Goal: Task Accomplishment & Management: Manage account settings

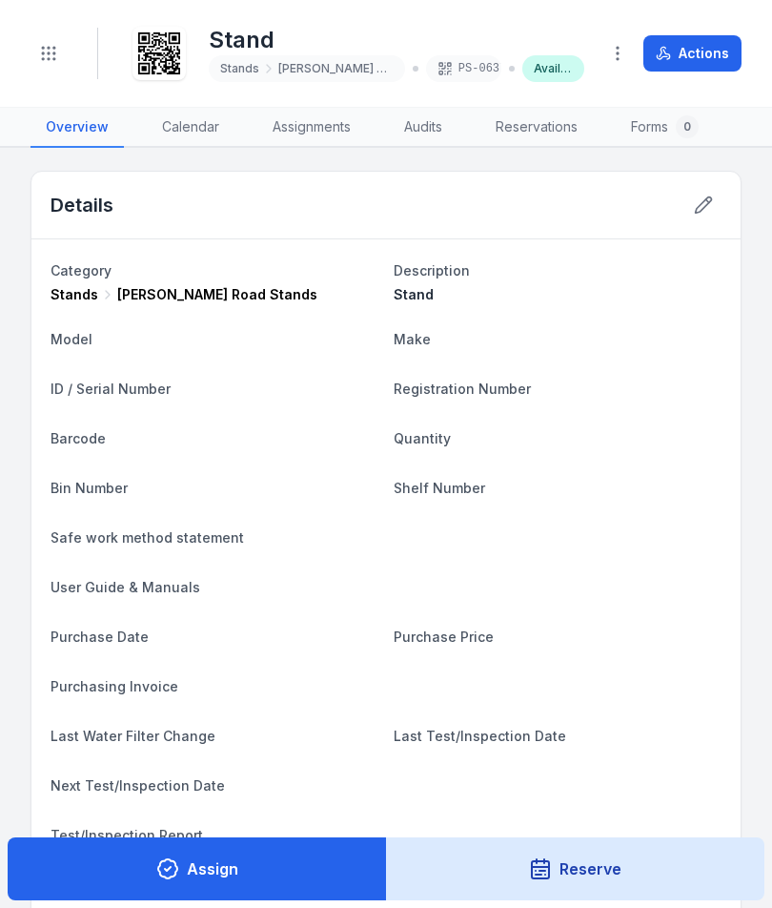
click at [58, 63] on button "Toggle Navigation" at bounding box center [49, 53] width 36 height 36
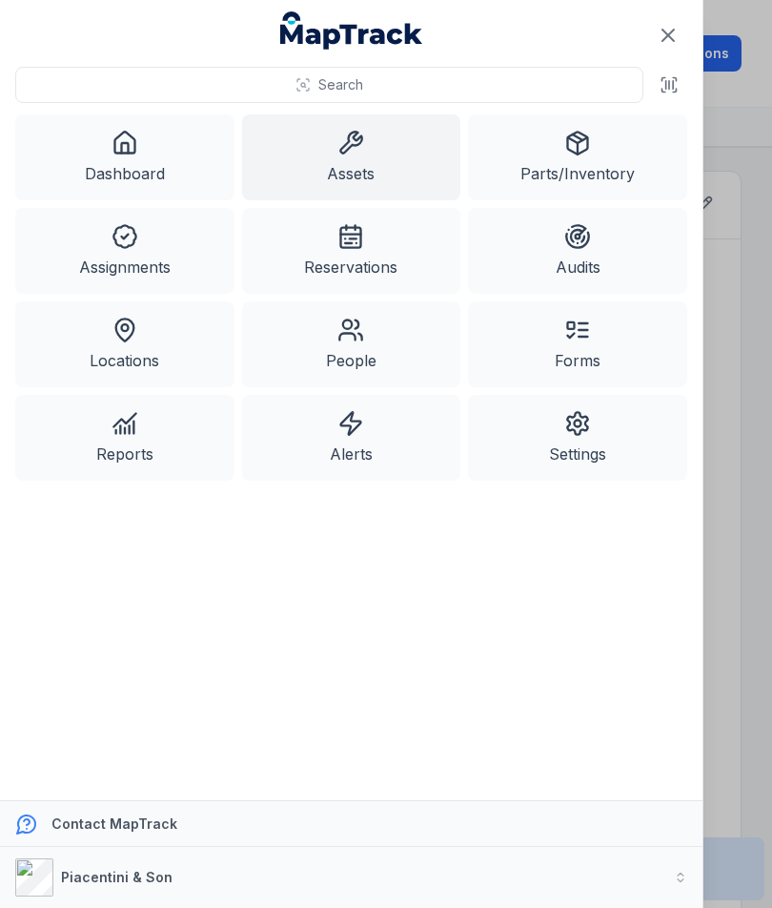
click at [359, 166] on link "Assets" at bounding box center [351, 157] width 219 height 86
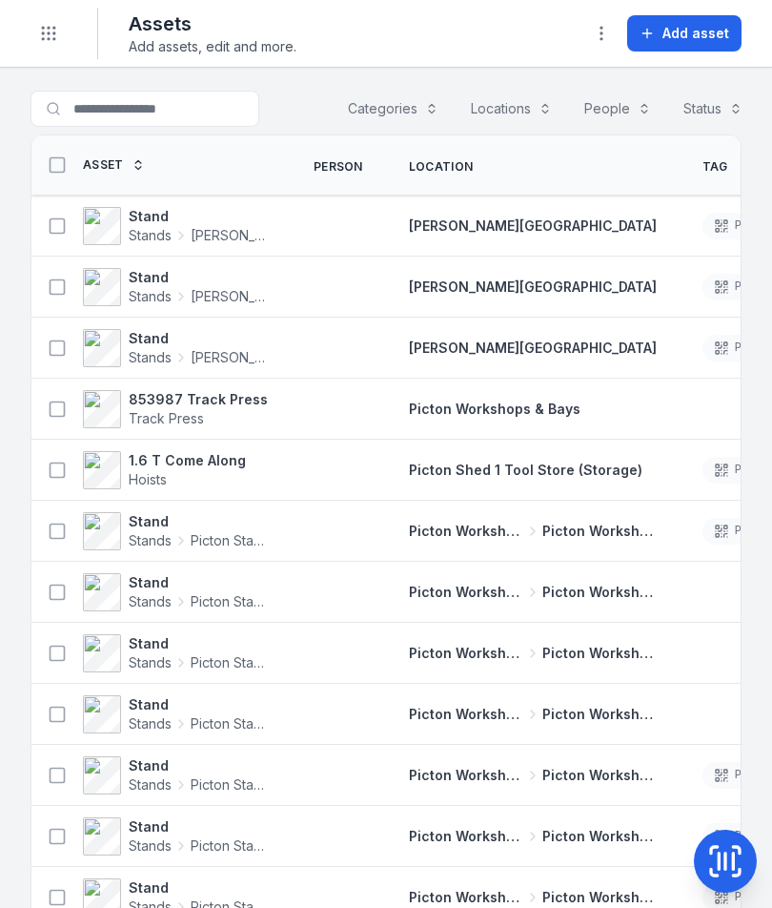
click at [690, 31] on span "Add asset" at bounding box center [696, 33] width 67 height 19
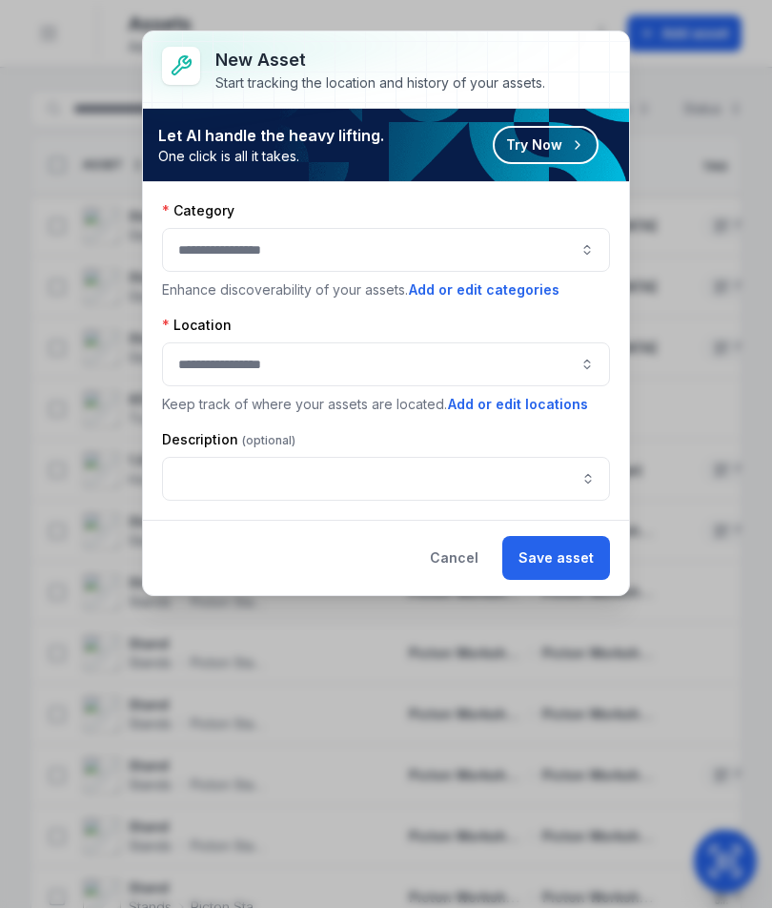
click at [467, 253] on button "button" at bounding box center [386, 250] width 448 height 44
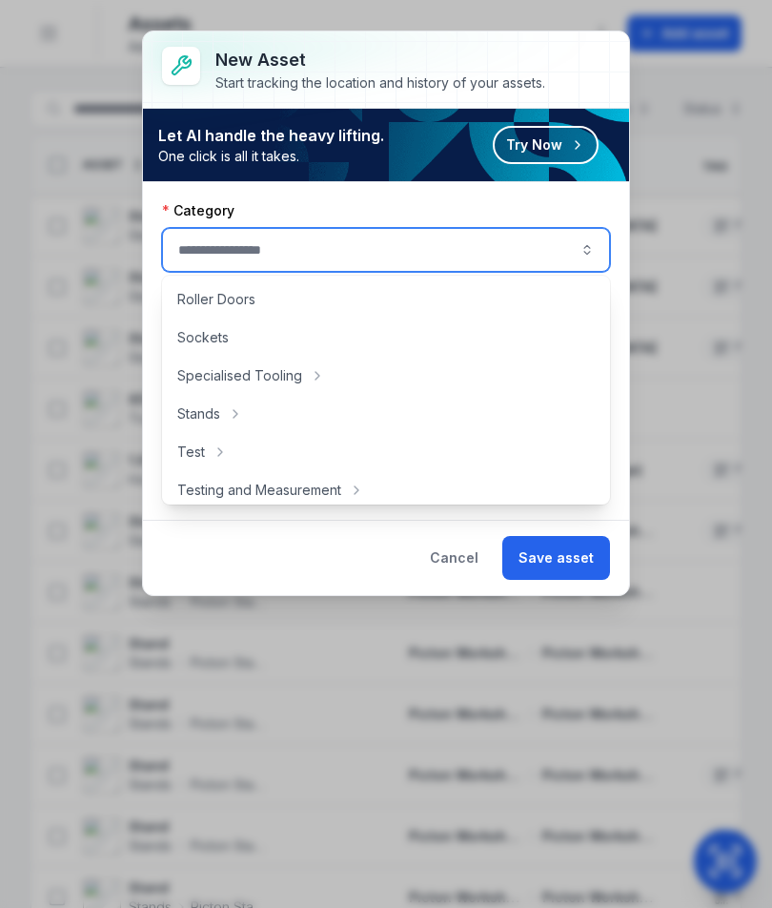
scroll to position [892, 0]
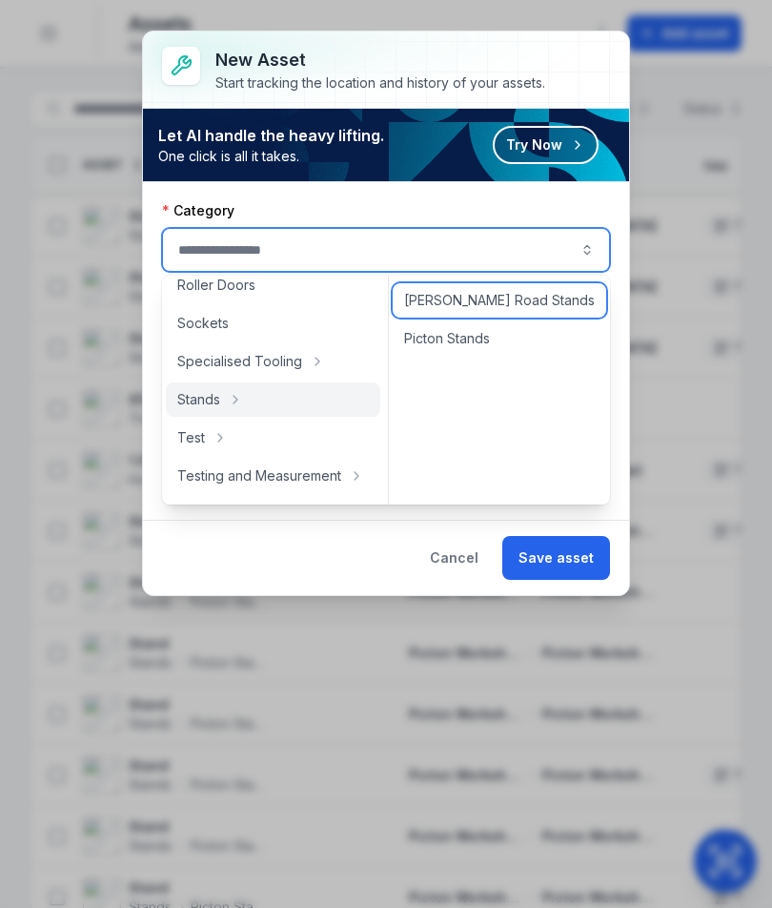
click at [522, 306] on span "Harris Road Stands" at bounding box center [499, 300] width 191 height 19
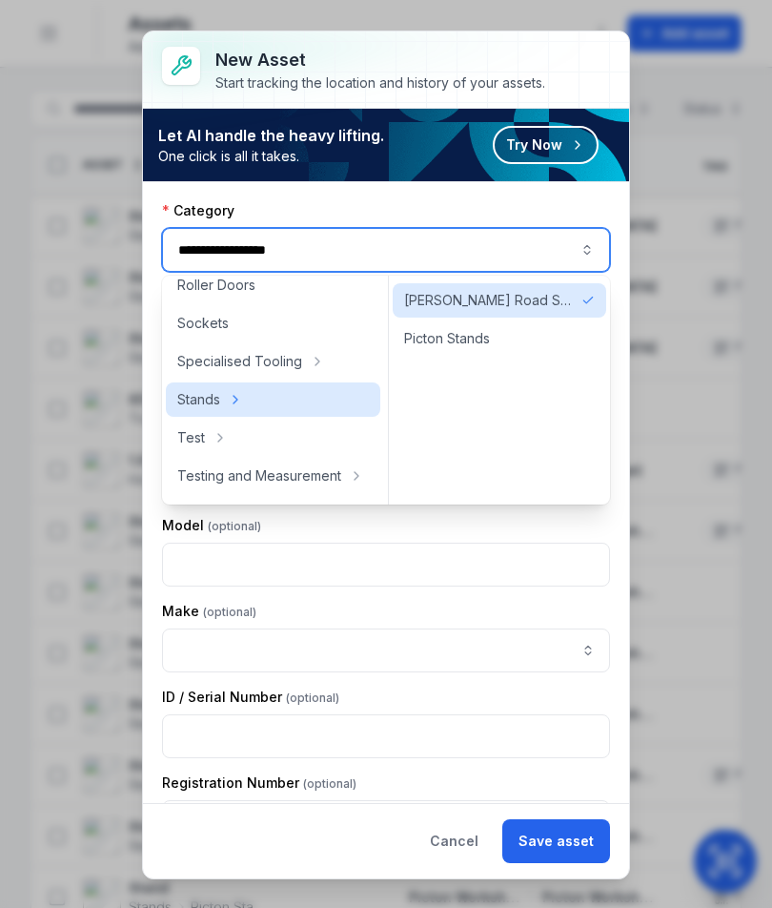
type input "**********"
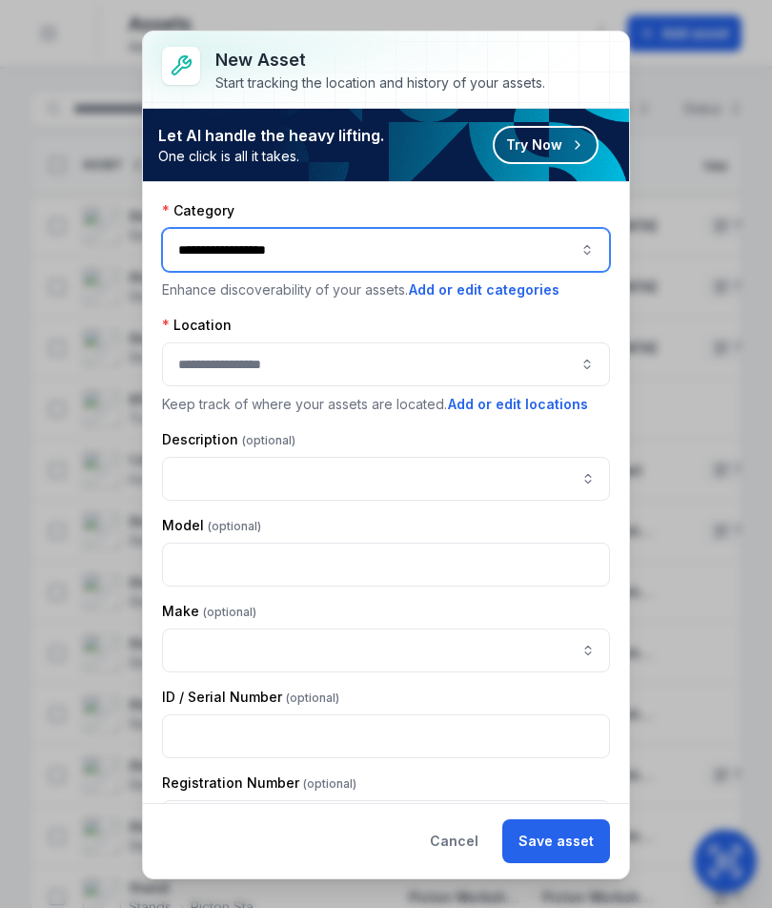
click at [534, 348] on button "button" at bounding box center [386, 364] width 448 height 44
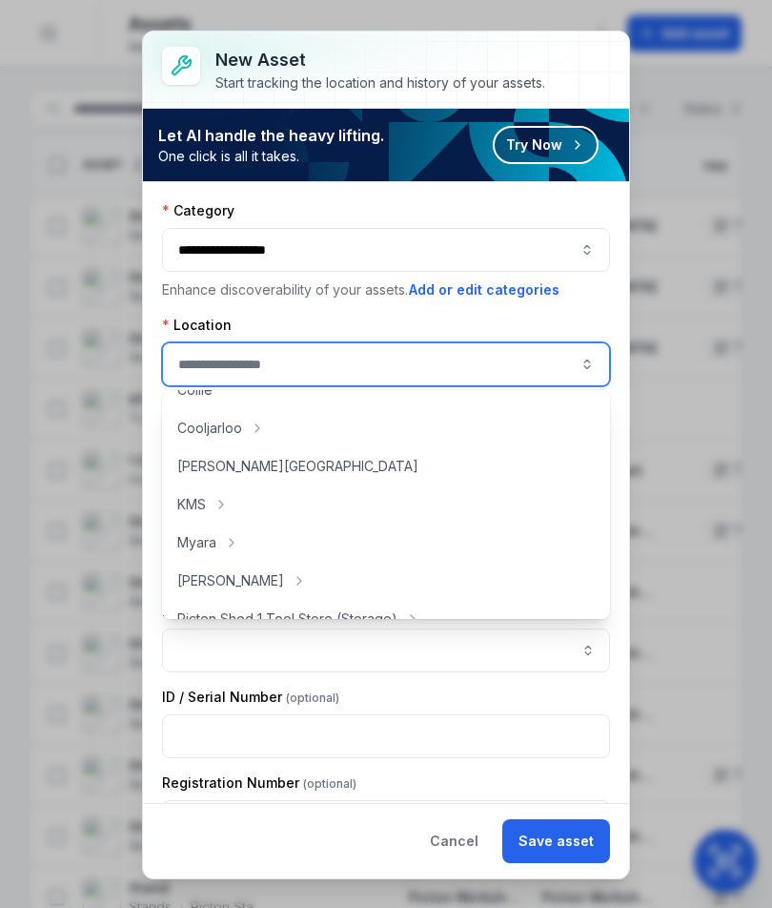
scroll to position [187, 0]
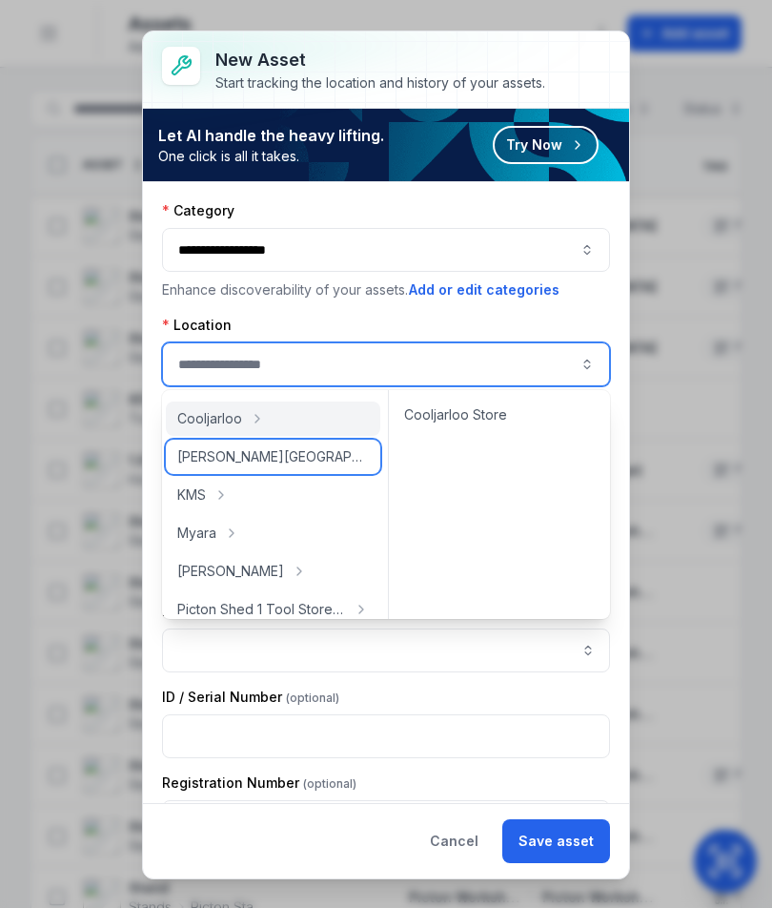
click at [275, 469] on div "Harris Road" at bounding box center [273, 457] width 215 height 34
type input "**********"
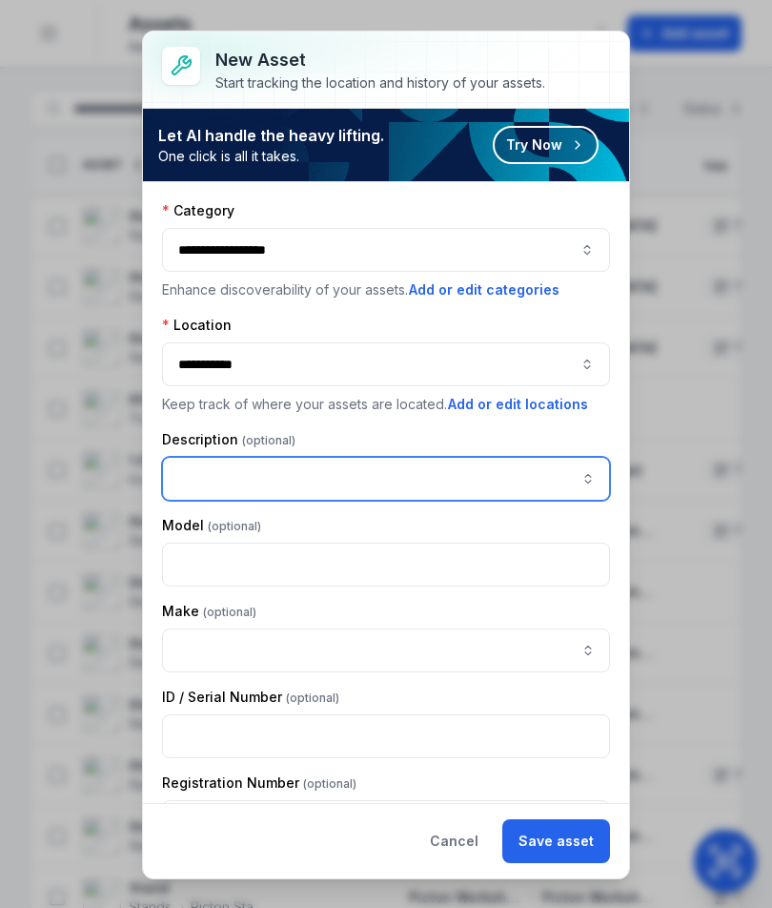
click at [498, 477] on input "asset-add:description-label" at bounding box center [386, 479] width 448 height 44
click at [261, 465] on input "asset-add:description-label" at bounding box center [386, 479] width 448 height 44
paste input "*****"
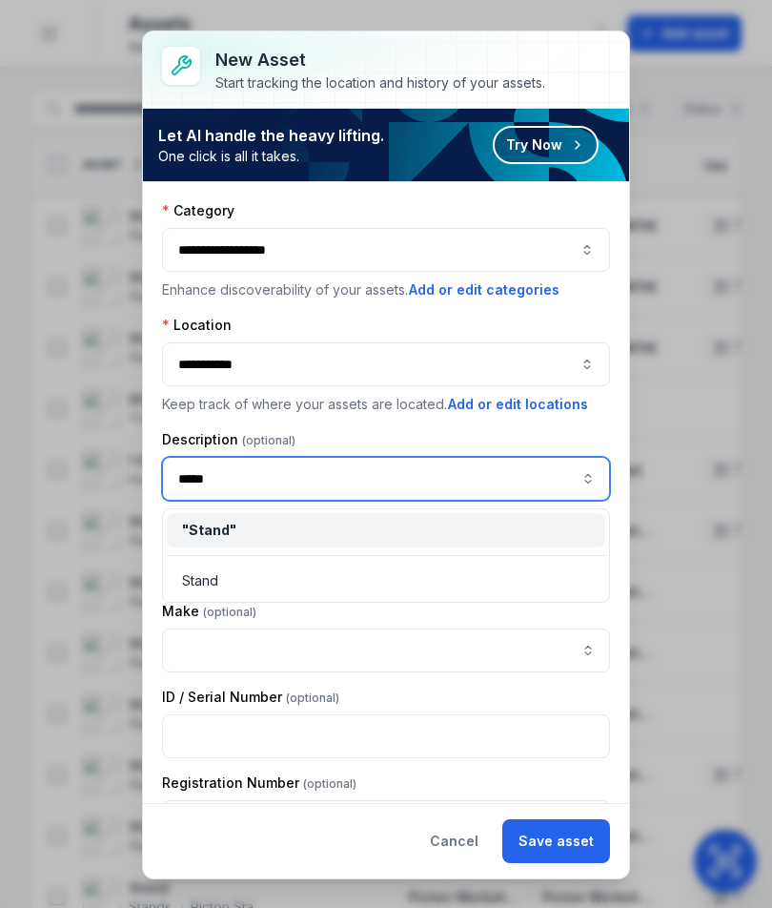
click at [357, 533] on div "" Stand "" at bounding box center [386, 530] width 408 height 19
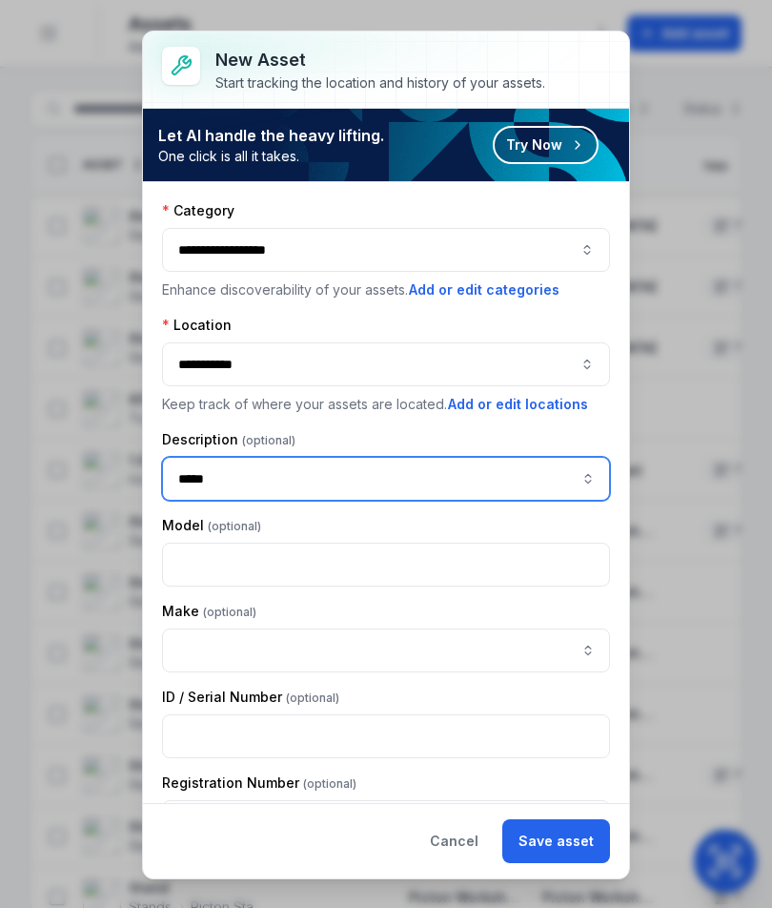
type input "*****"
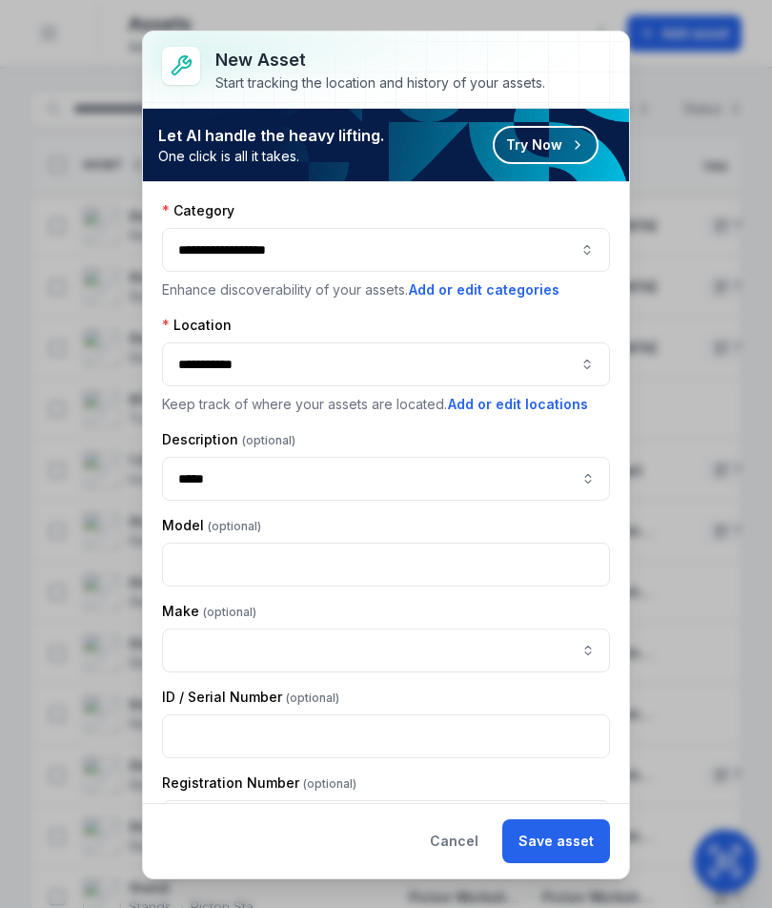
click at [573, 827] on button "Save asset" at bounding box center [556, 841] width 108 height 44
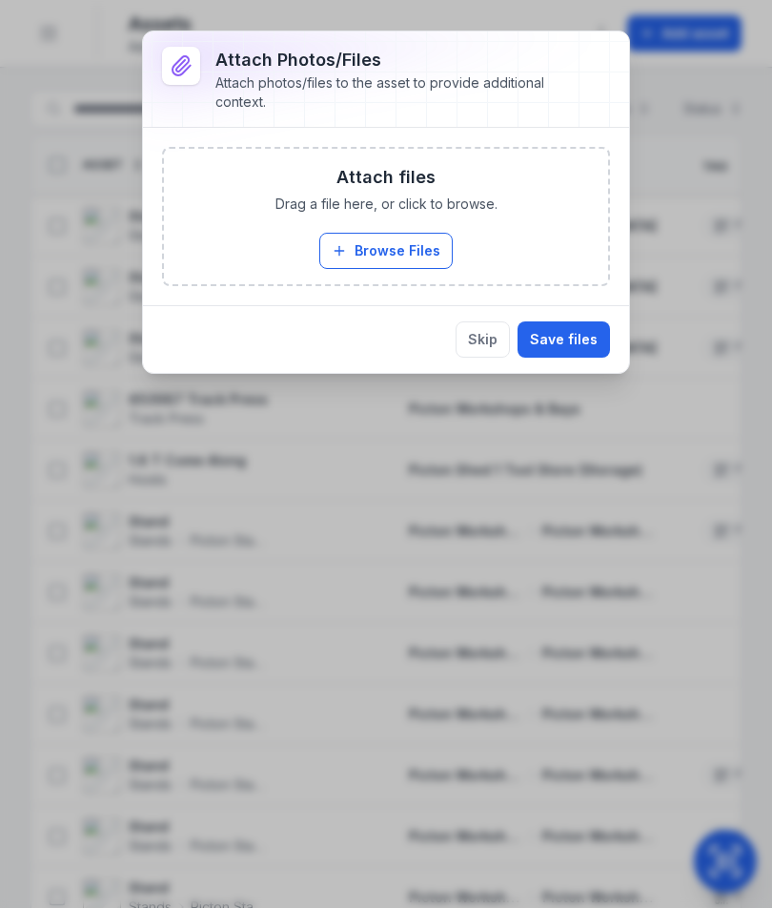
click at [419, 236] on button "Browse Files" at bounding box center [385, 251] width 133 height 36
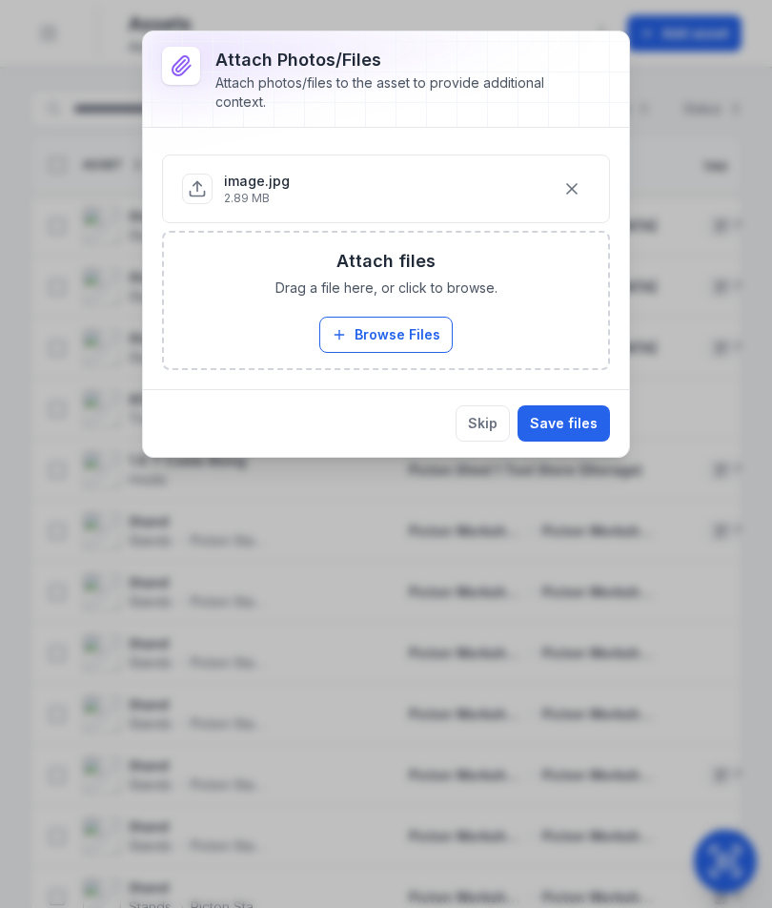
click at [583, 428] on button "Save files" at bounding box center [564, 423] width 92 height 36
click at [583, 427] on button "Save files" at bounding box center [564, 423] width 92 height 36
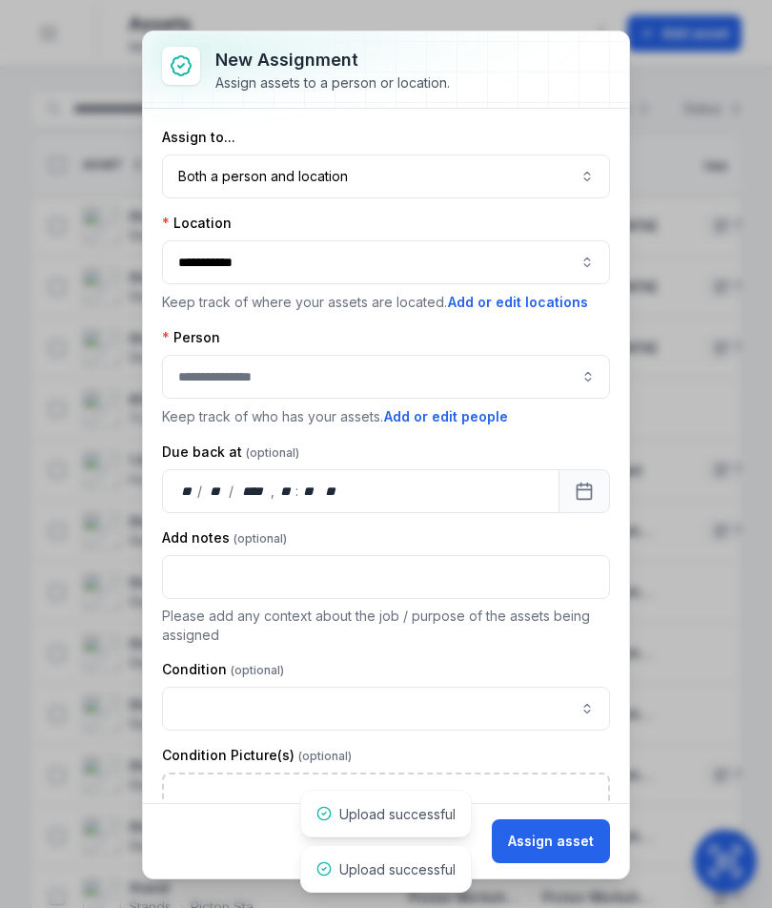
click at [563, 169] on button "Both a person and location ****" at bounding box center [386, 176] width 448 height 44
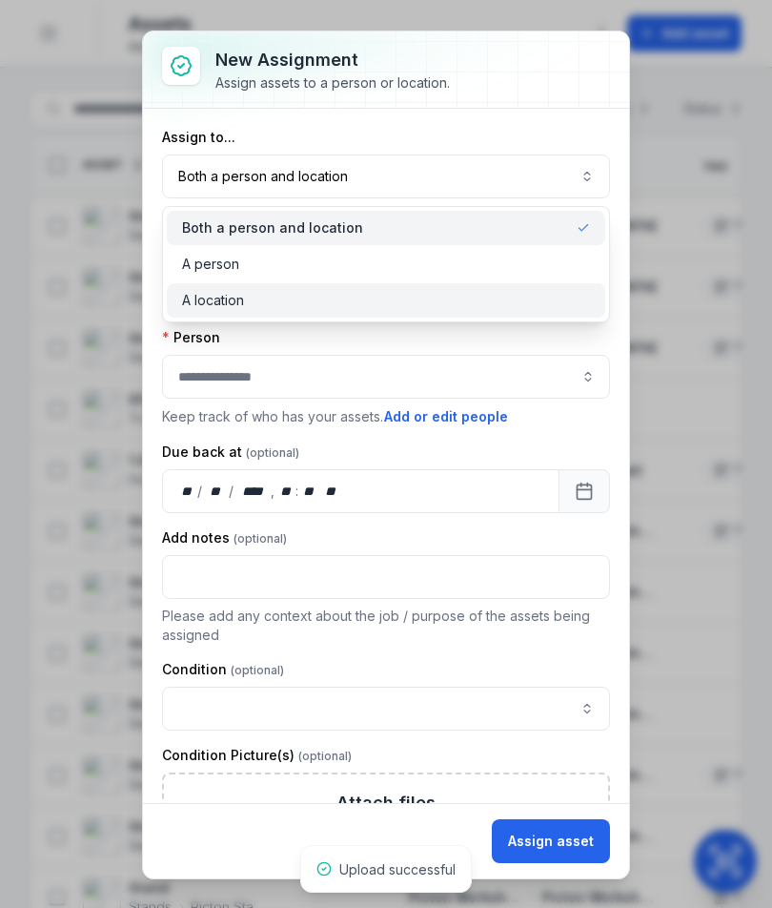
click at [507, 294] on div "A location" at bounding box center [386, 300] width 408 height 19
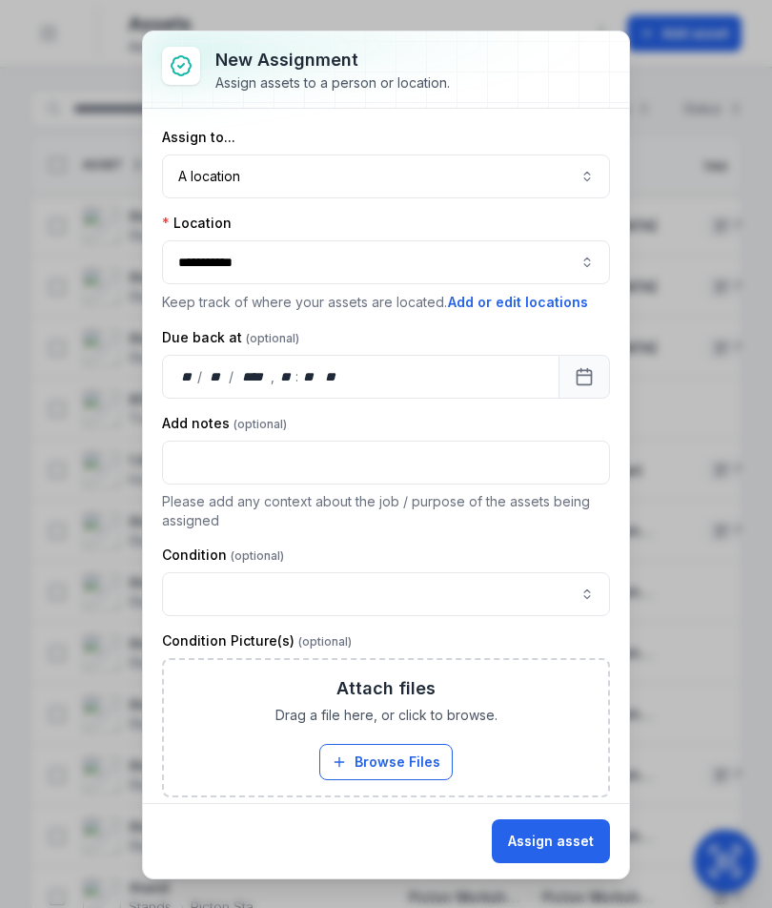
click at [570, 841] on button "Assign asset" at bounding box center [551, 841] width 118 height 44
click at [554, 828] on button "Assign asset" at bounding box center [551, 841] width 118 height 44
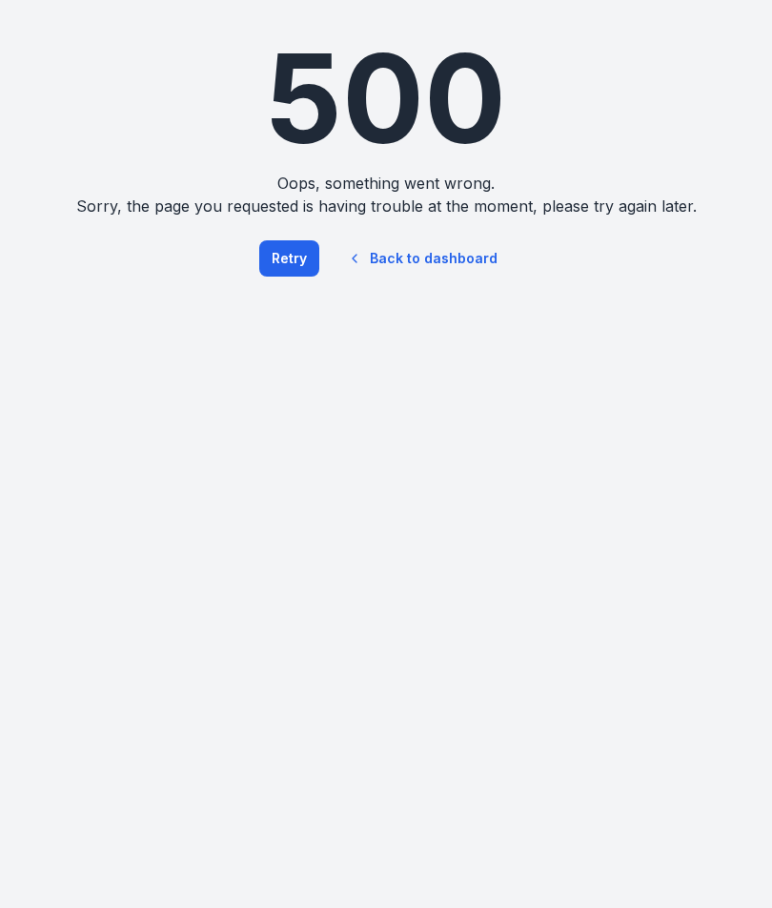
click at [421, 253] on link "Back to dashboard" at bounding box center [422, 258] width 183 height 44
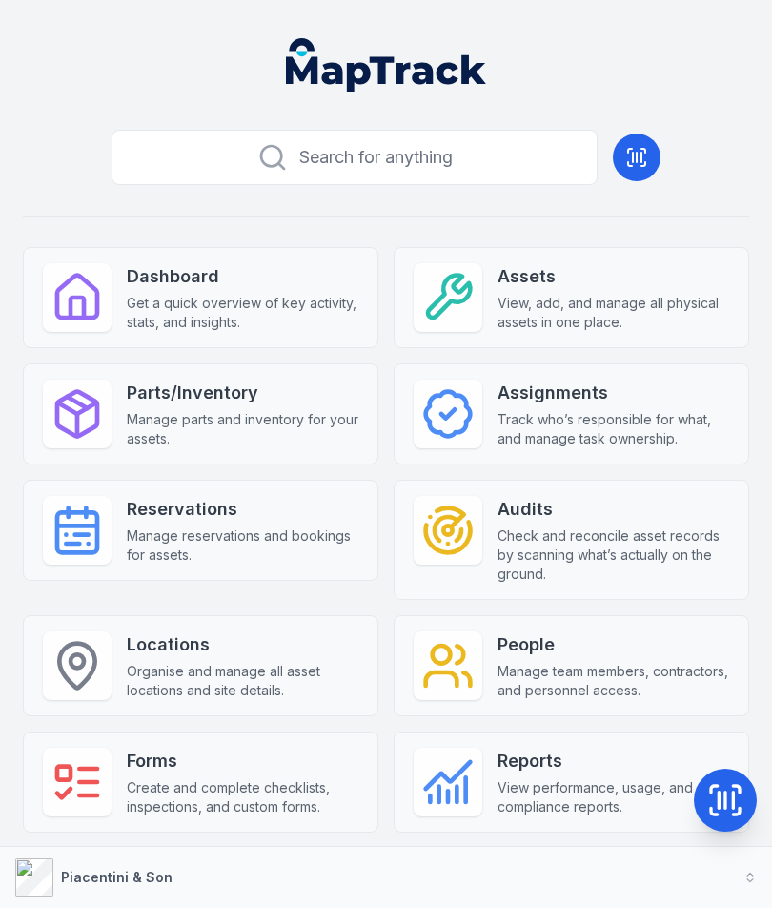
click at [651, 301] on span "View, add, and manage all physical assets in one place." at bounding box center [614, 313] width 232 height 38
